Goal: Information Seeking & Learning: Learn about a topic

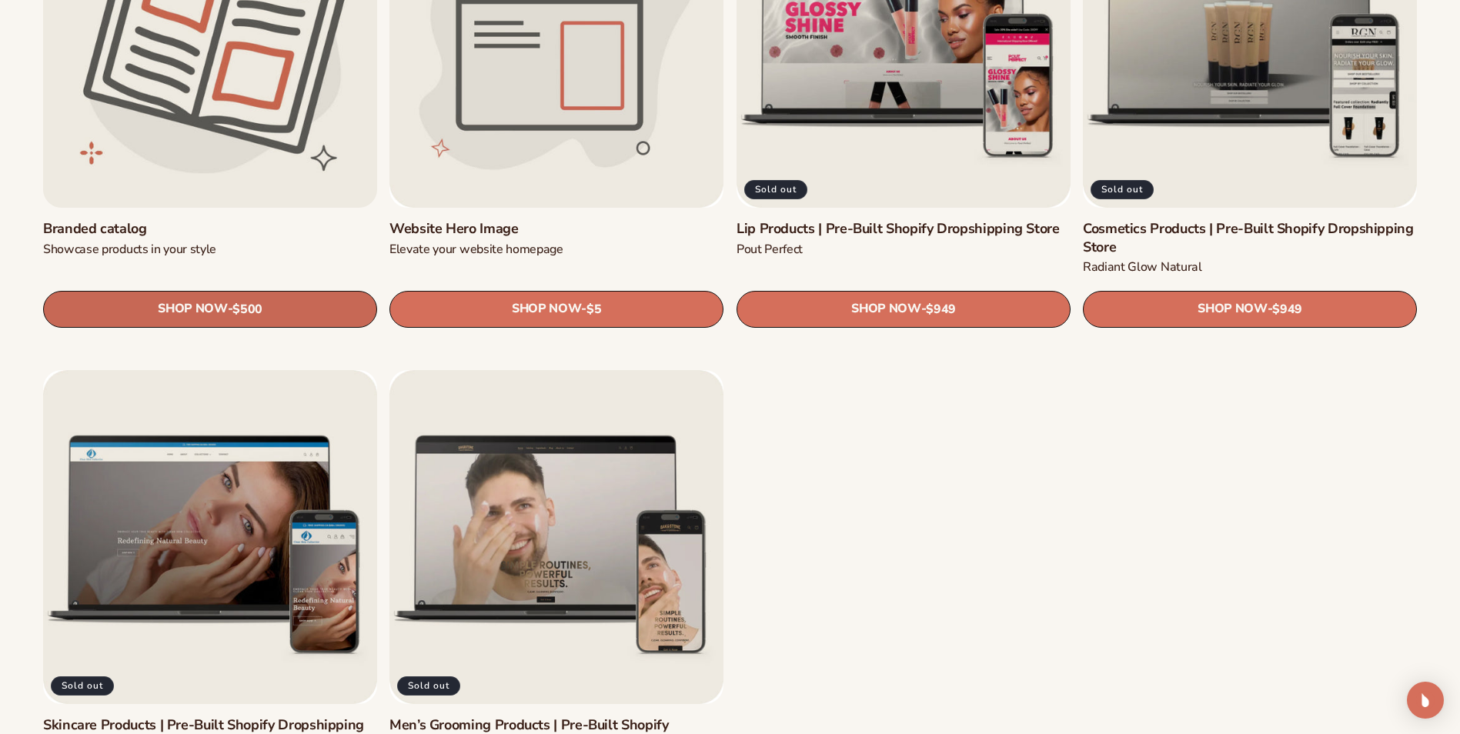
scroll to position [2155, 0]
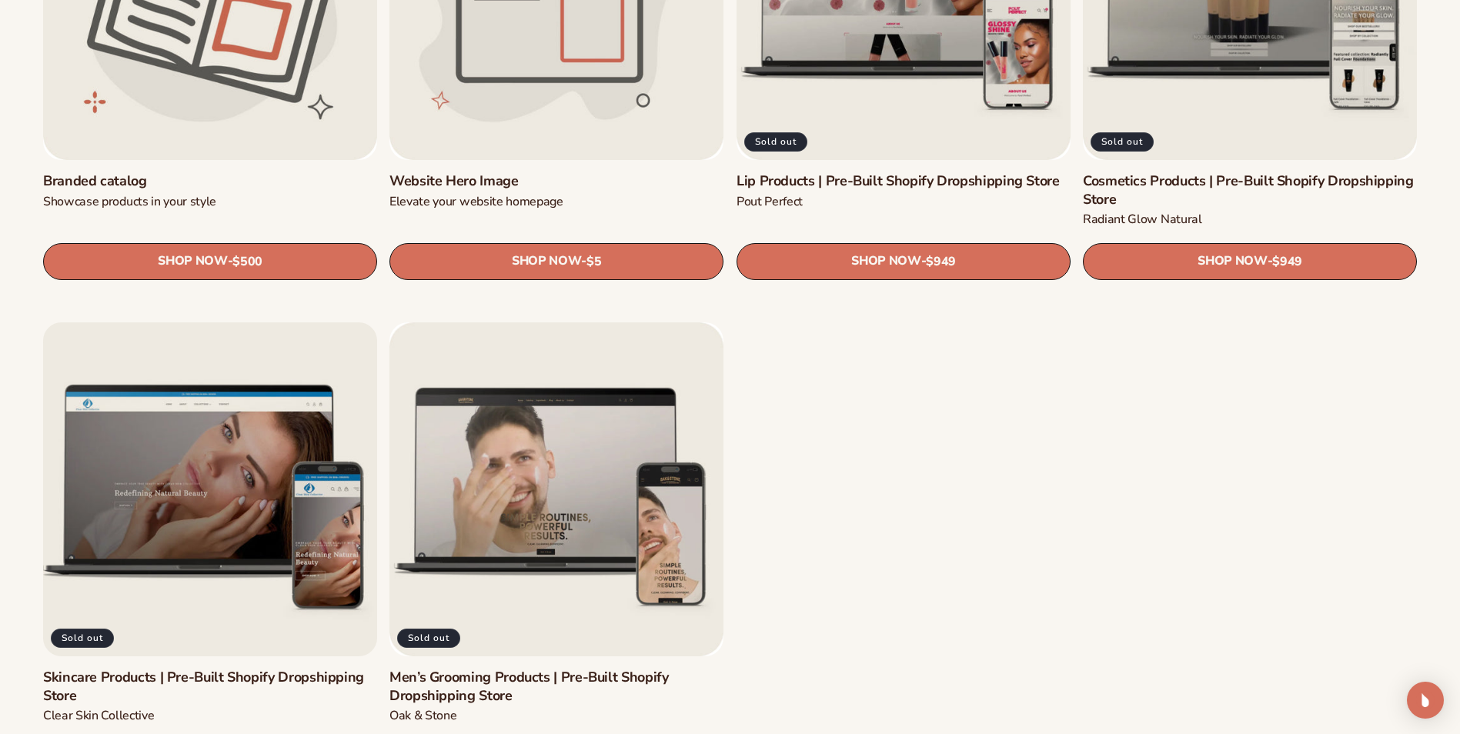
click at [169, 670] on link "Skincare Products | Pre-Built Shopify Dropshipping Store" at bounding box center [210, 688] width 334 height 36
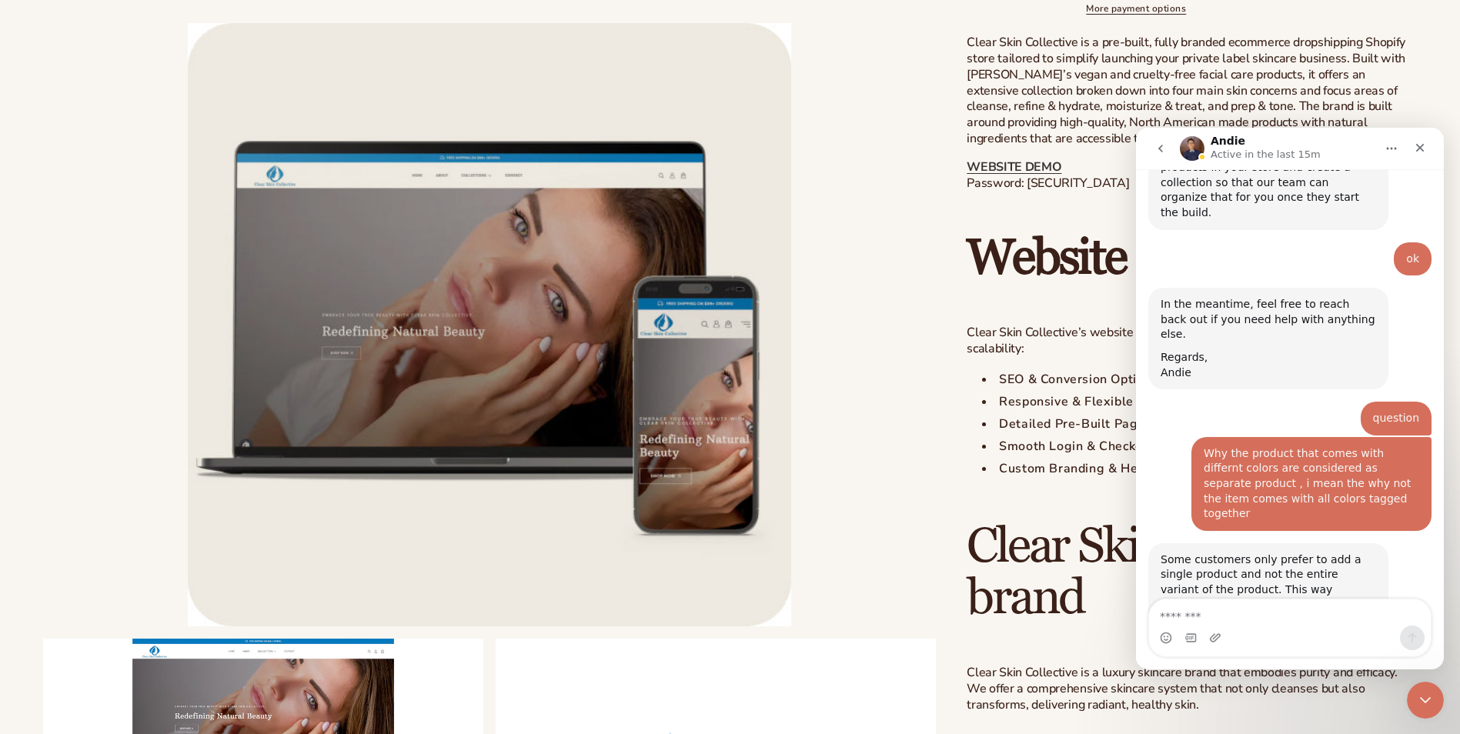
scroll to position [8667, 0]
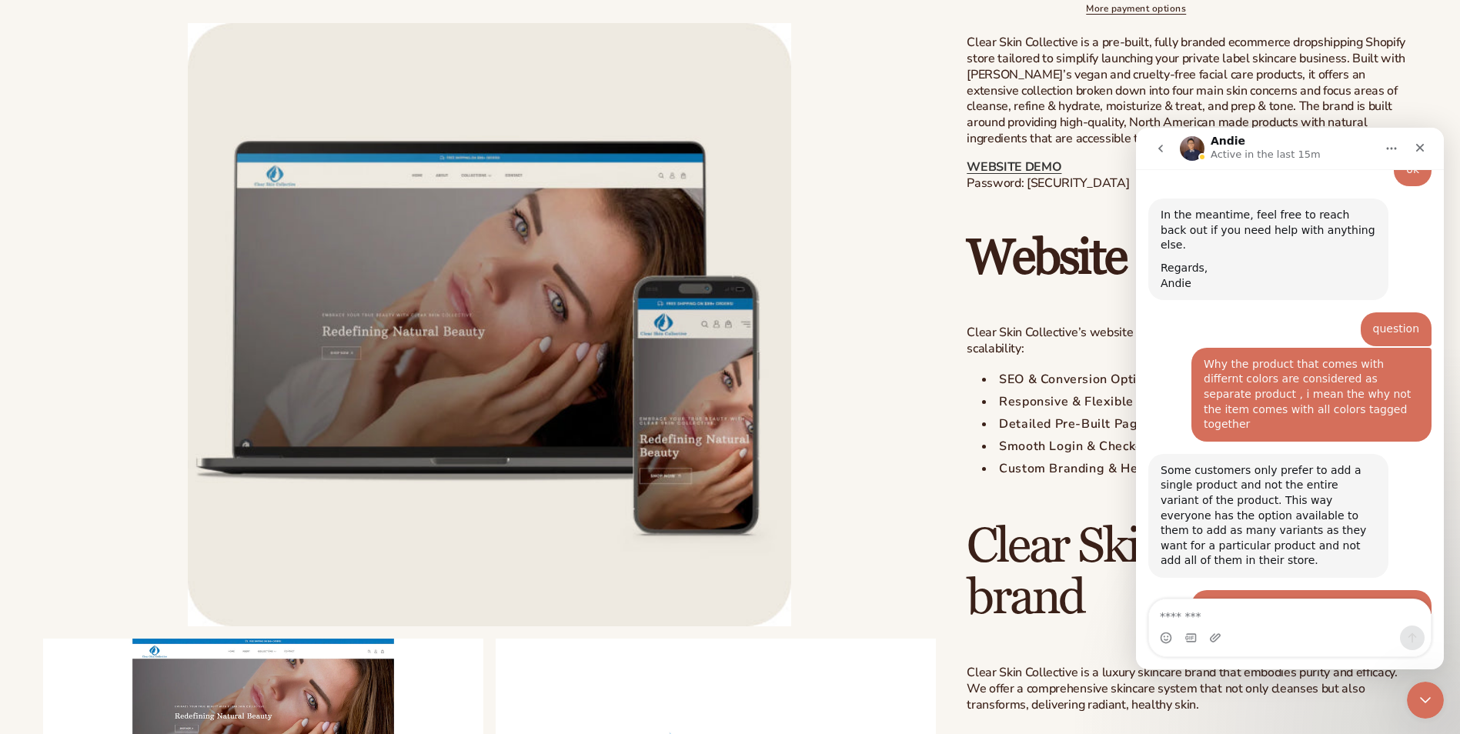
drag, startPoint x: 1431, startPoint y: 194, endPoint x: 197, endPoint y: 48, distance: 1242.4
click at [1168, 155] on button "go back" at bounding box center [1160, 148] width 29 height 29
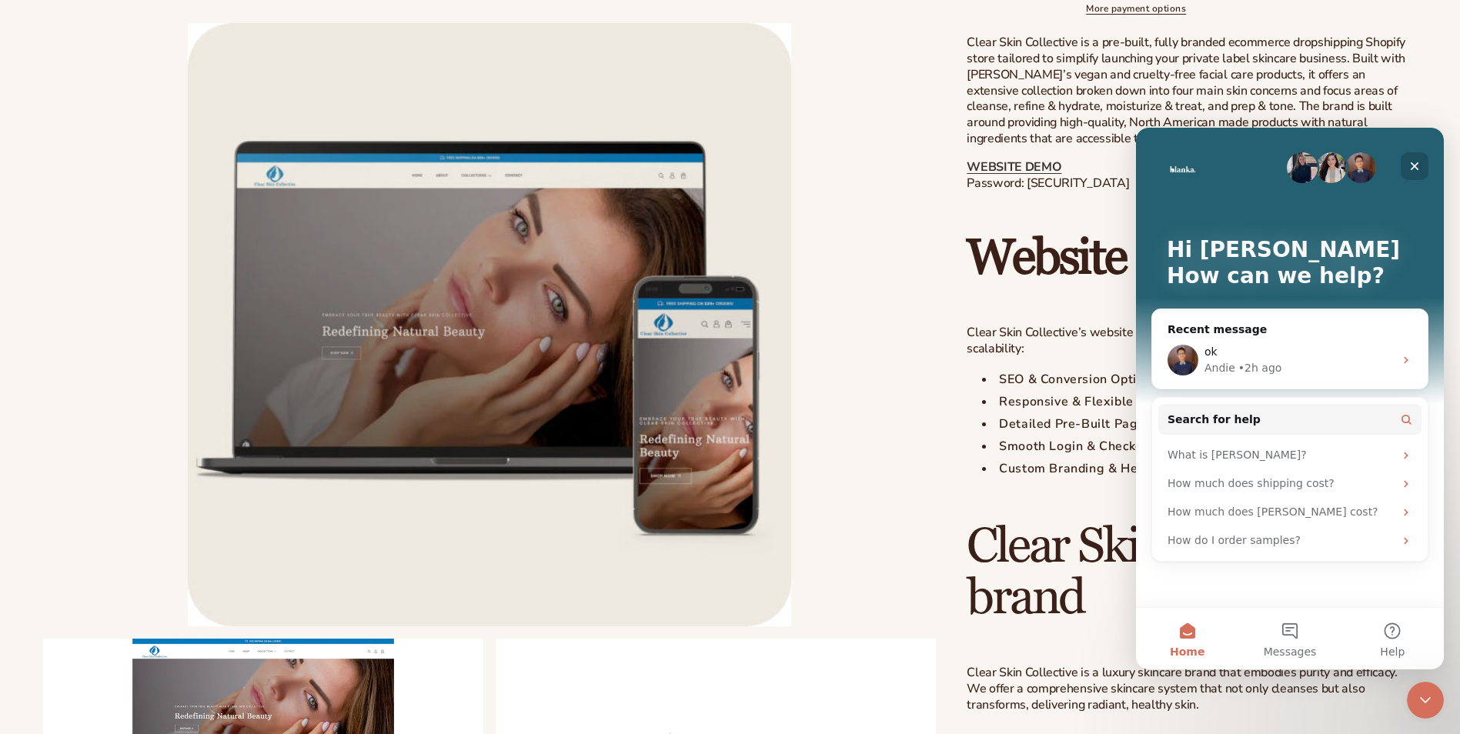
click at [1411, 174] on div "Close" at bounding box center [1415, 166] width 28 height 28
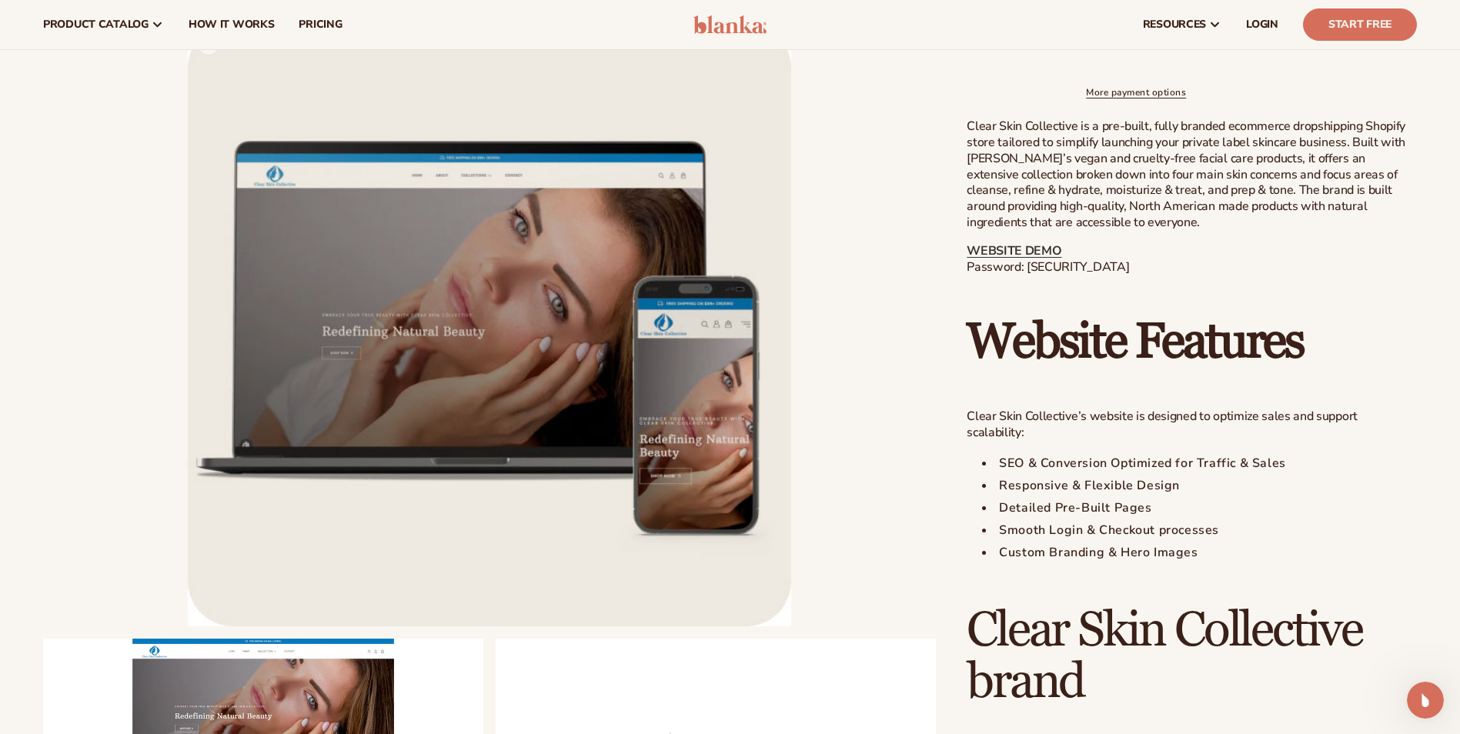
scroll to position [308, 0]
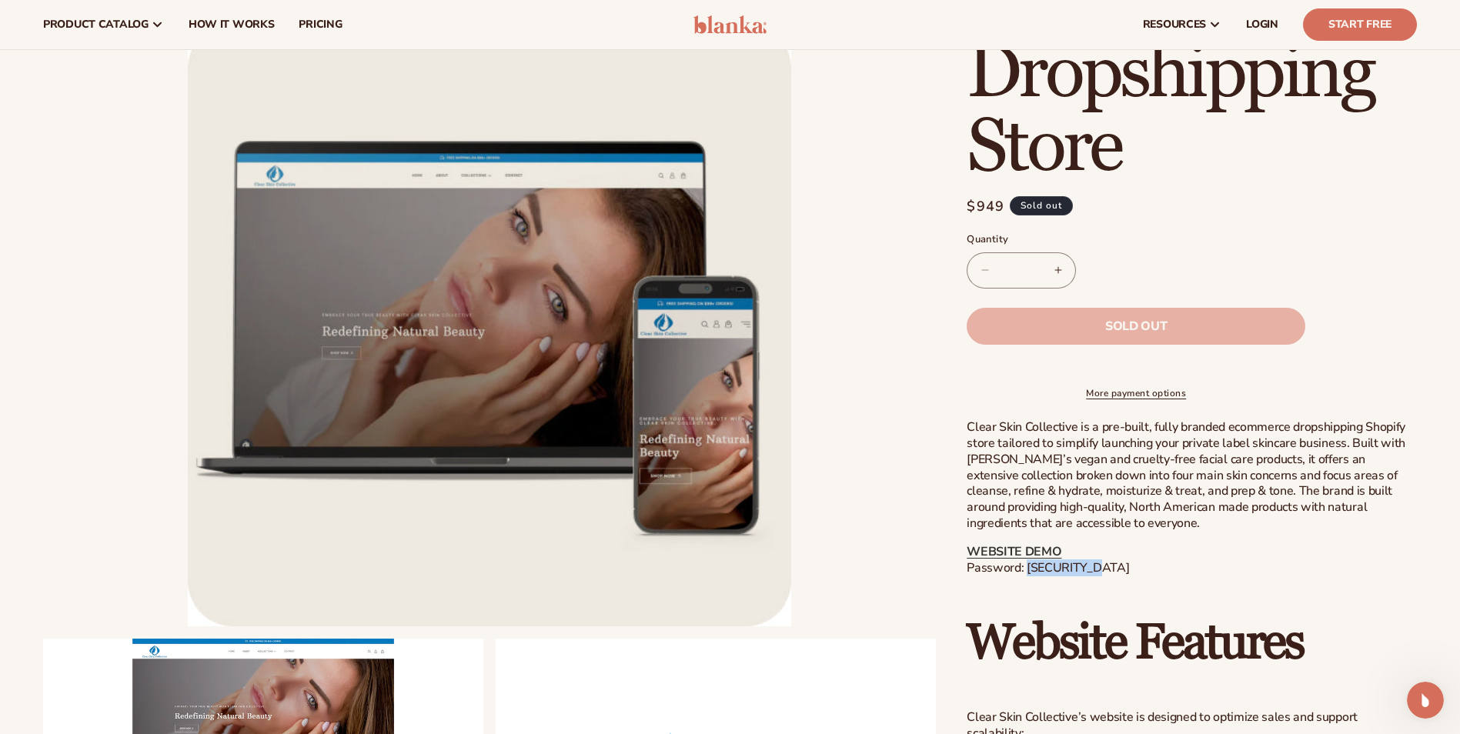
drag, startPoint x: 1084, startPoint y: 581, endPoint x: 1027, endPoint y: 581, distance: 57.0
click at [1027, 576] on p "WEBSITE DEMO Password: blanka-skin" at bounding box center [1192, 560] width 450 height 32
copy p "blanka-skin"
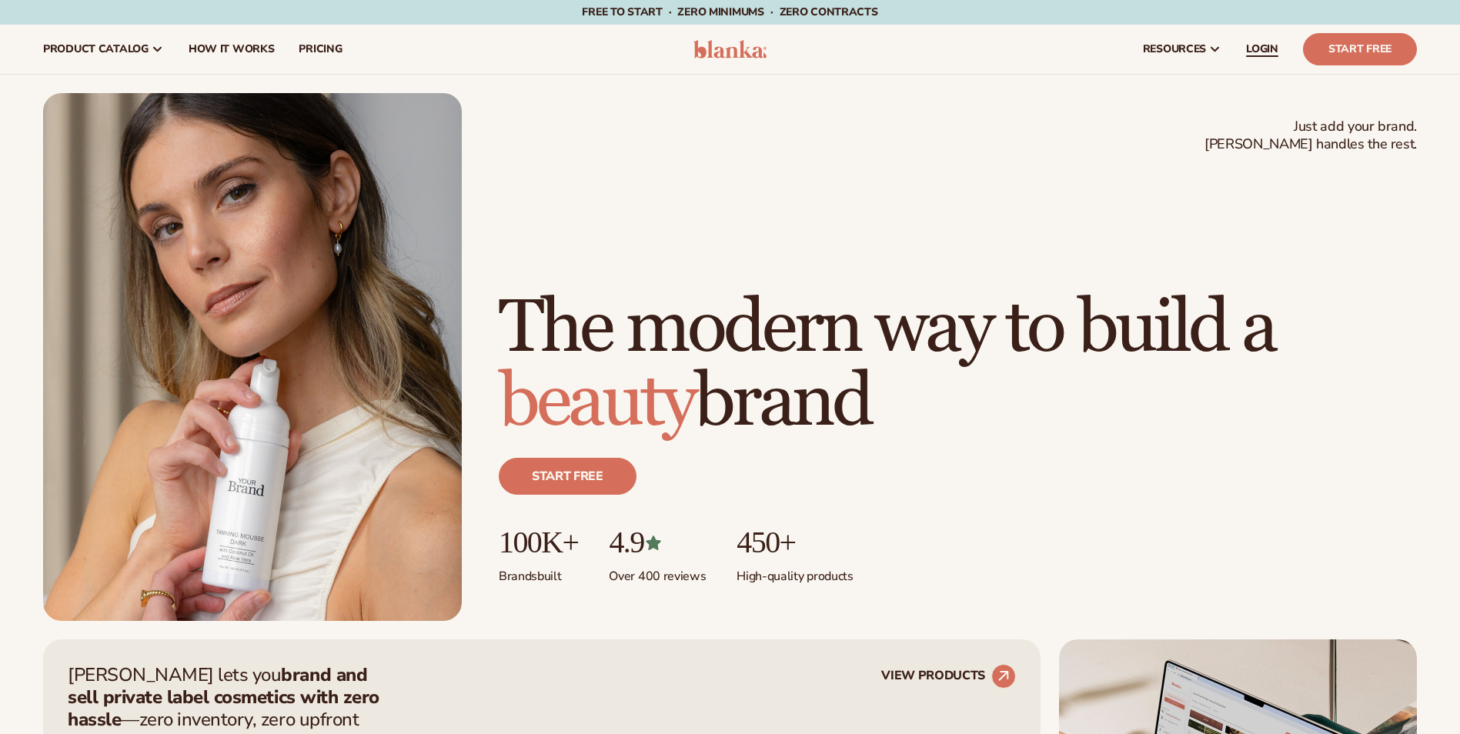
click at [1258, 45] on span "LOGIN" at bounding box center [1262, 49] width 32 height 12
click at [1272, 48] on span "LOGIN" at bounding box center [1262, 49] width 32 height 12
